Goal: Navigation & Orientation: Understand site structure

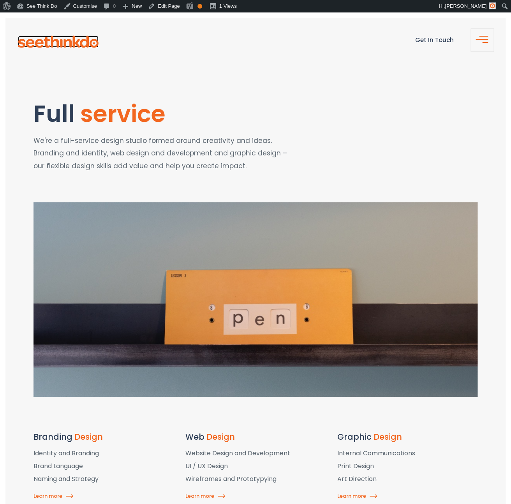
click at [67, 45] on img at bounding box center [58, 42] width 81 height 12
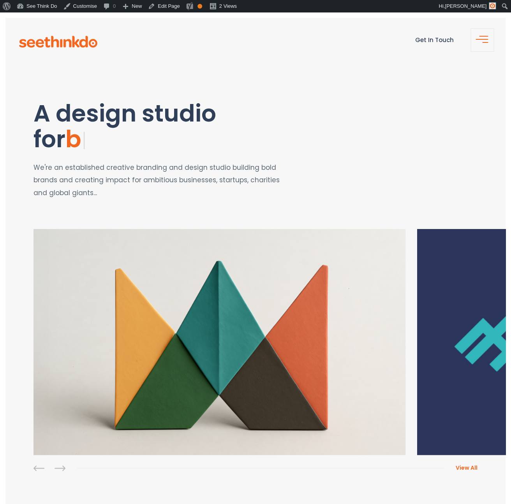
click at [482, 45] on span "button" at bounding box center [485, 42] width 16 height 9
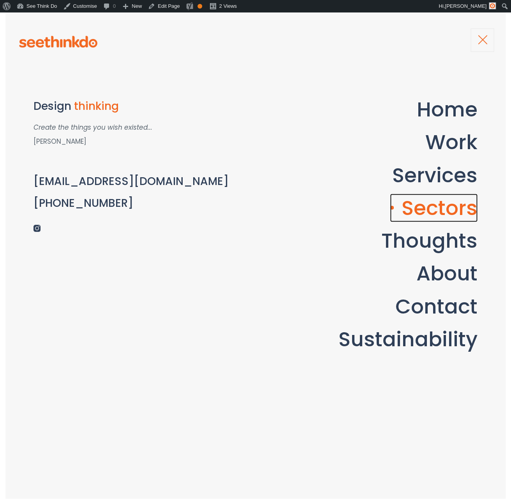
click at [437, 211] on link "Sectors" at bounding box center [434, 208] width 88 height 28
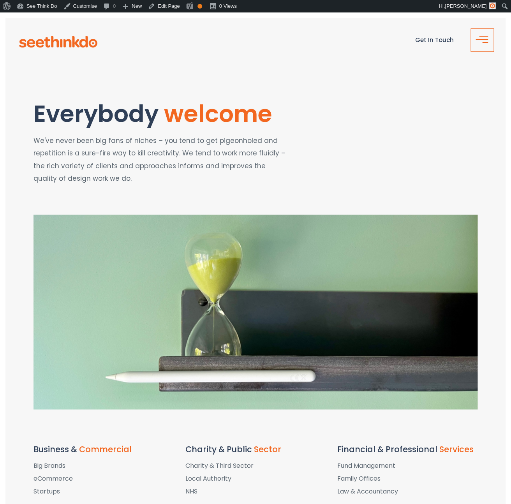
click at [483, 42] on span "button" at bounding box center [486, 42] width 6 height 1
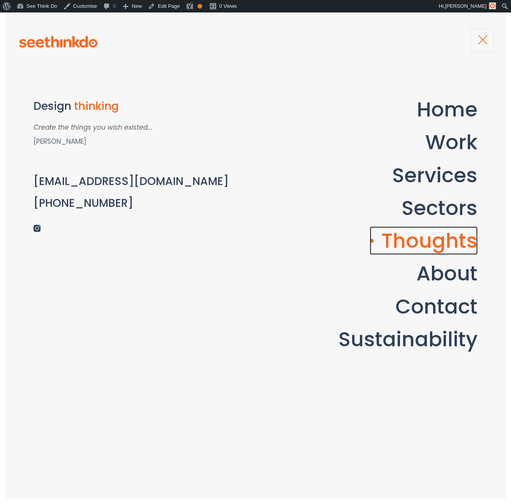
click at [417, 237] on link "Thoughts" at bounding box center [424, 240] width 108 height 28
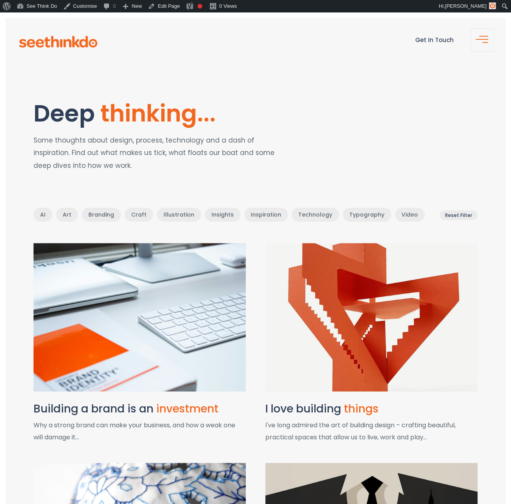
click at [487, 42] on span "button" at bounding box center [485, 42] width 16 height 9
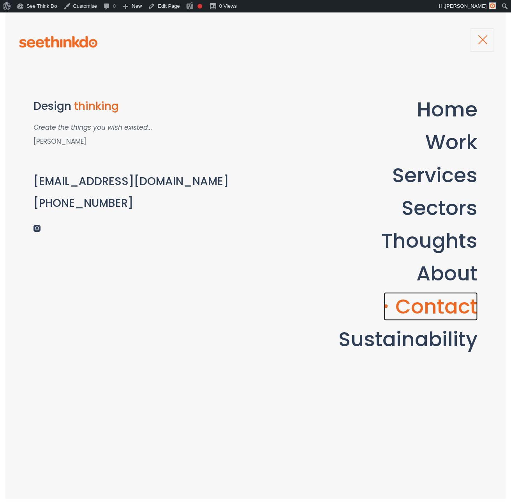
click at [419, 301] on link "Contact" at bounding box center [431, 306] width 94 height 28
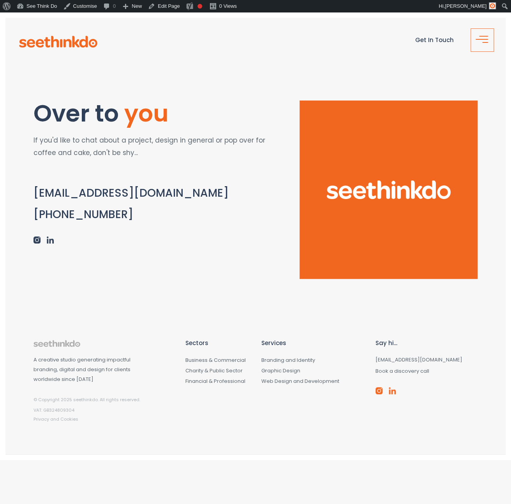
click at [484, 35] on button "button" at bounding box center [482, 39] width 23 height 23
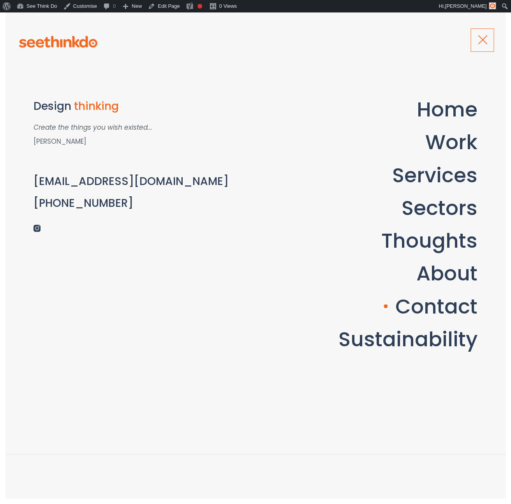
click at [484, 35] on button "button" at bounding box center [482, 39] width 23 height 23
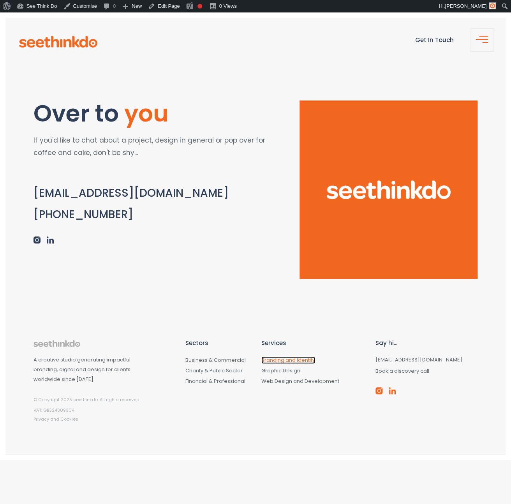
click at [284, 361] on link "Branding and Identity" at bounding box center [289, 360] width 54 height 7
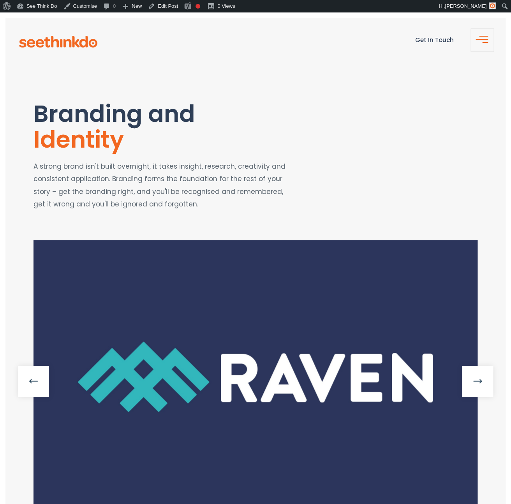
click at [100, 43] on div at bounding box center [133, 42] width 240 height 12
click at [93, 43] on img at bounding box center [58, 42] width 81 height 12
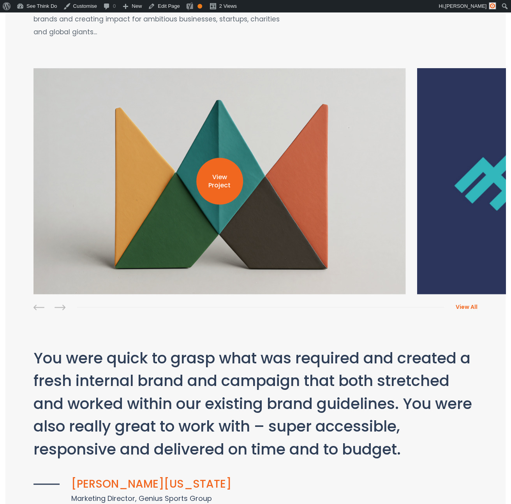
scroll to position [162, 0]
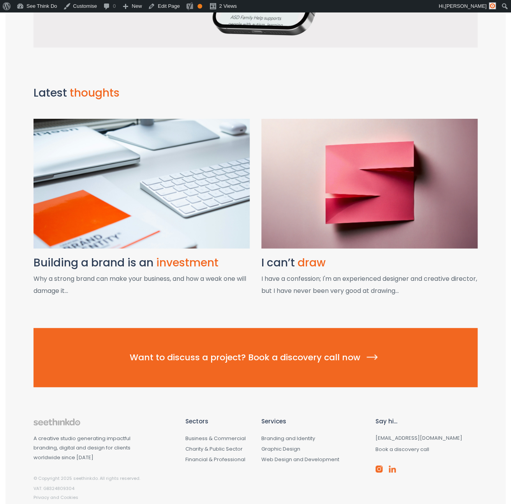
scroll to position [935, 0]
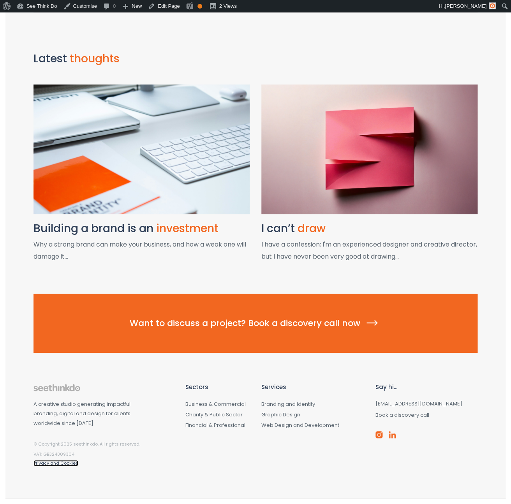
click at [49, 464] on link "Privacy and Cookies" at bounding box center [56, 463] width 45 height 6
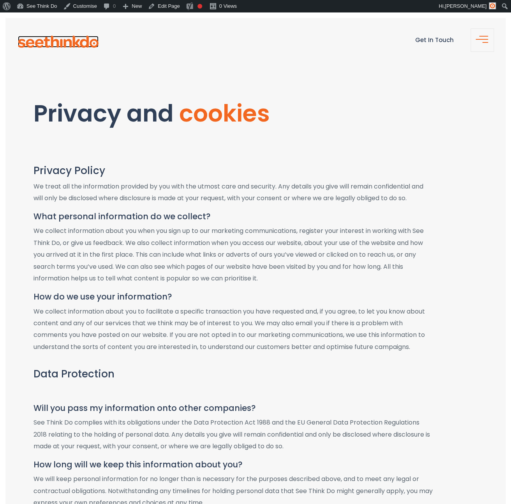
click at [66, 38] on img at bounding box center [58, 42] width 81 height 12
